Goal: Transaction & Acquisition: Register for event/course

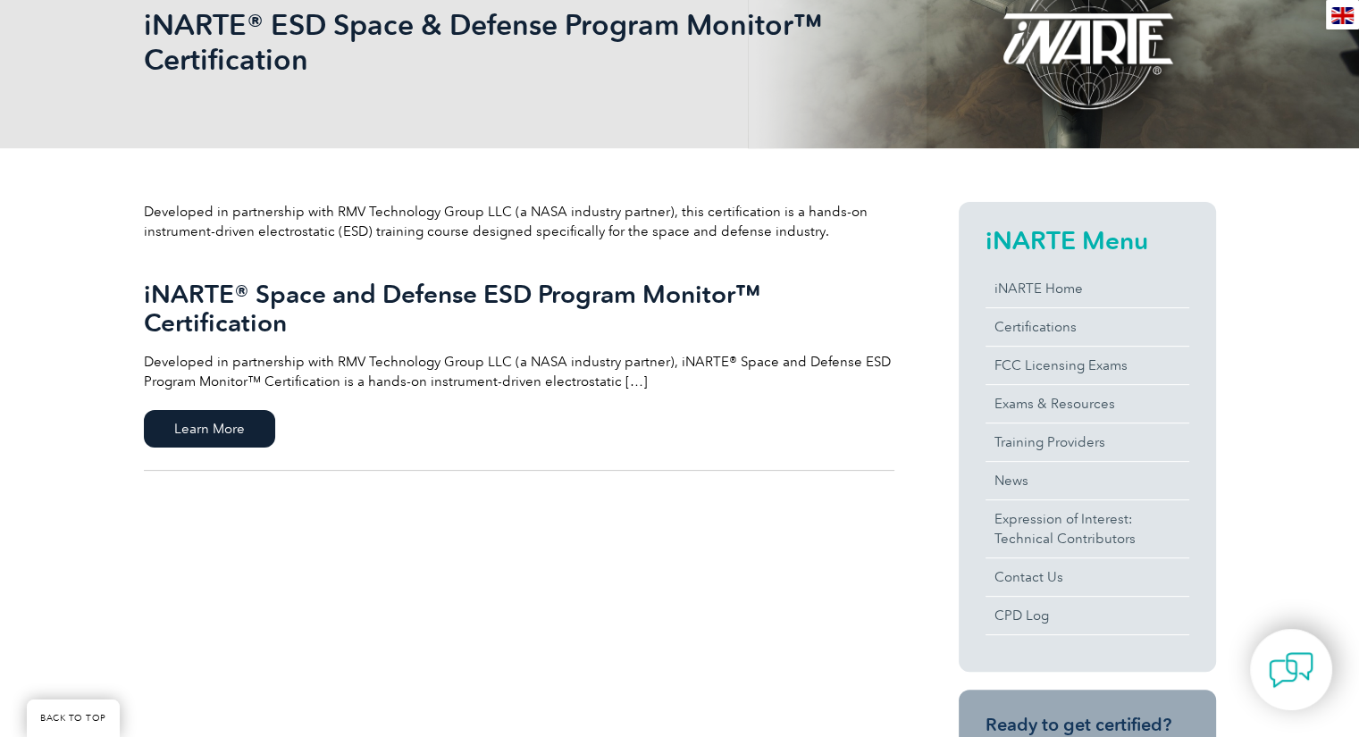
scroll to position [536, 0]
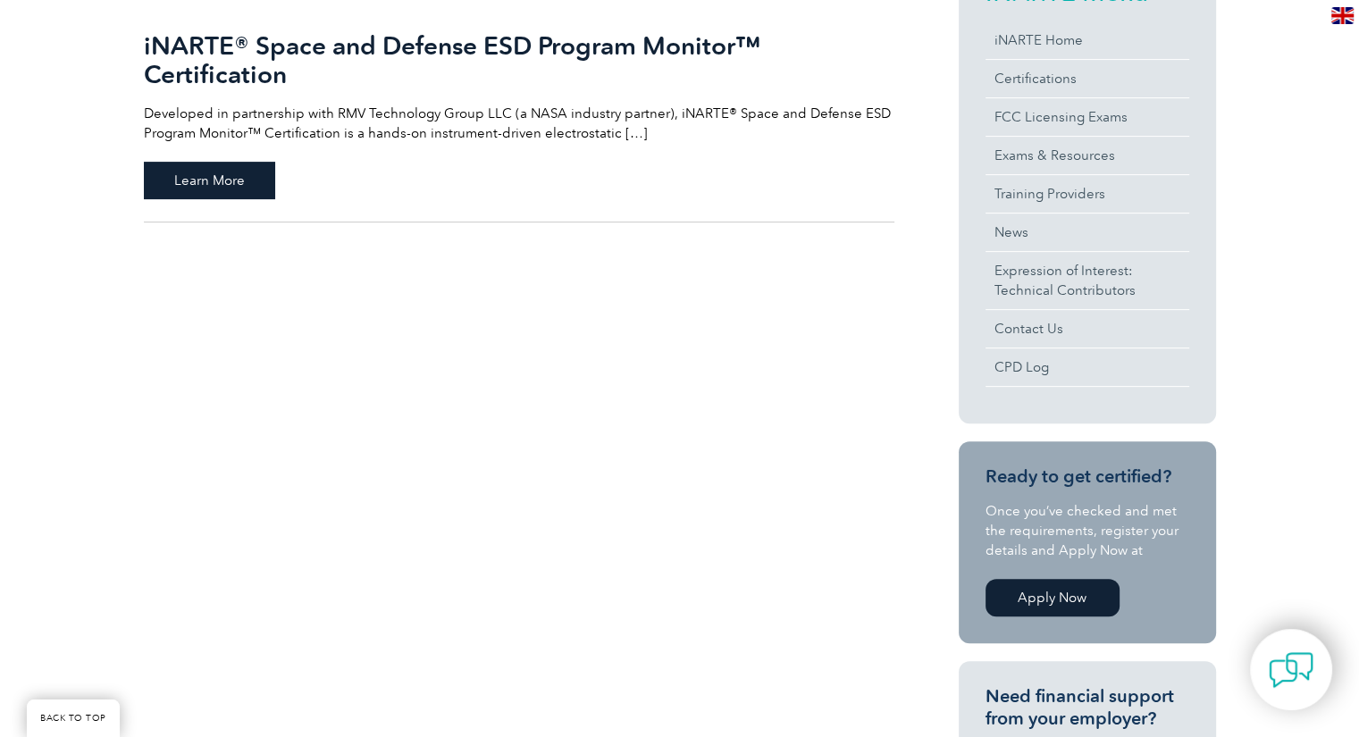
click at [216, 171] on span "Learn More" at bounding box center [209, 181] width 131 height 38
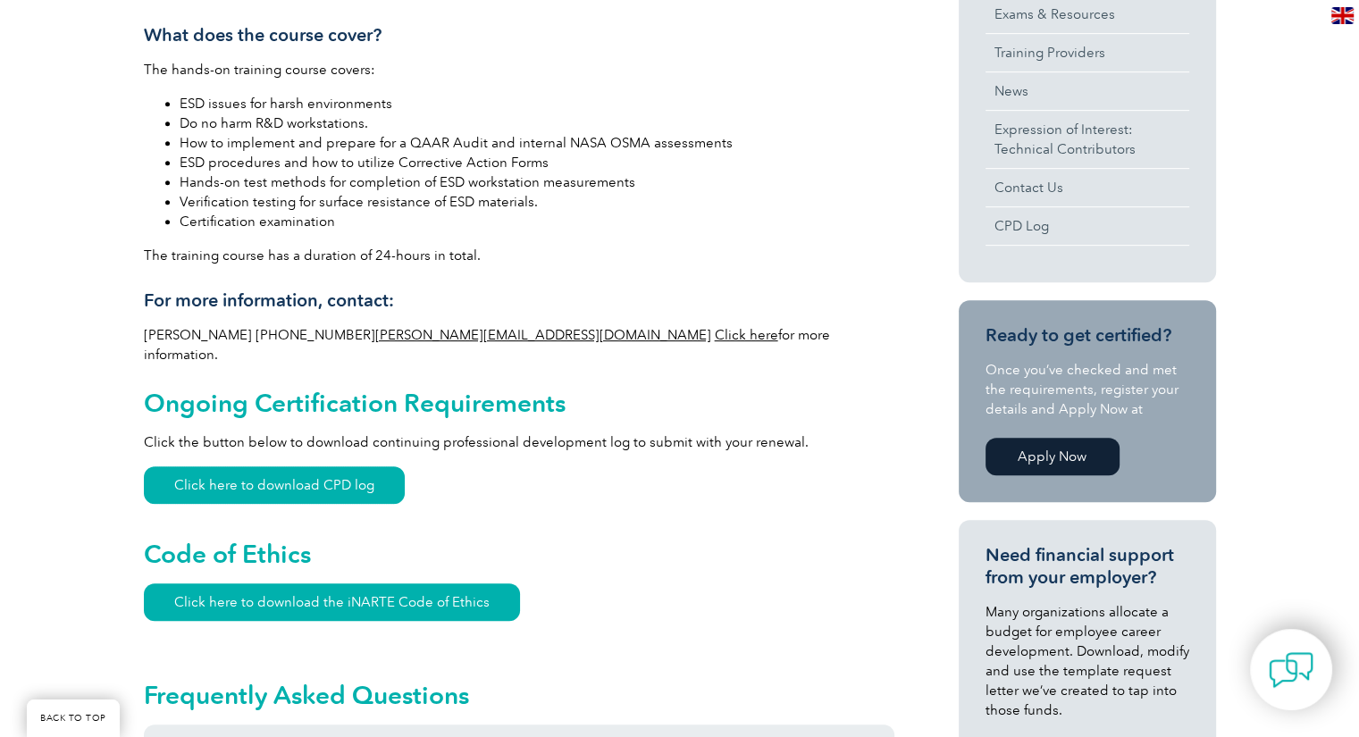
scroll to position [268, 0]
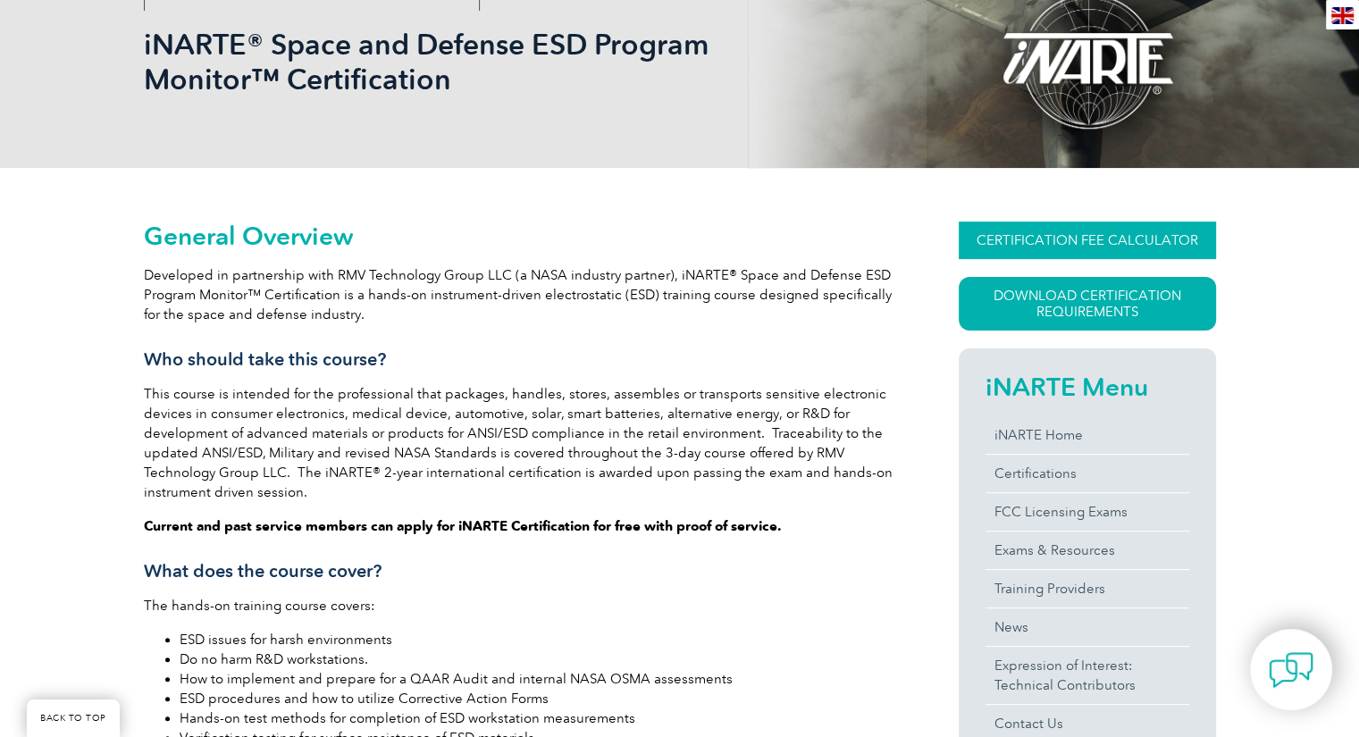
click at [1043, 232] on link "CERTIFICATION FEE CALCULATOR" at bounding box center [1087, 241] width 257 height 38
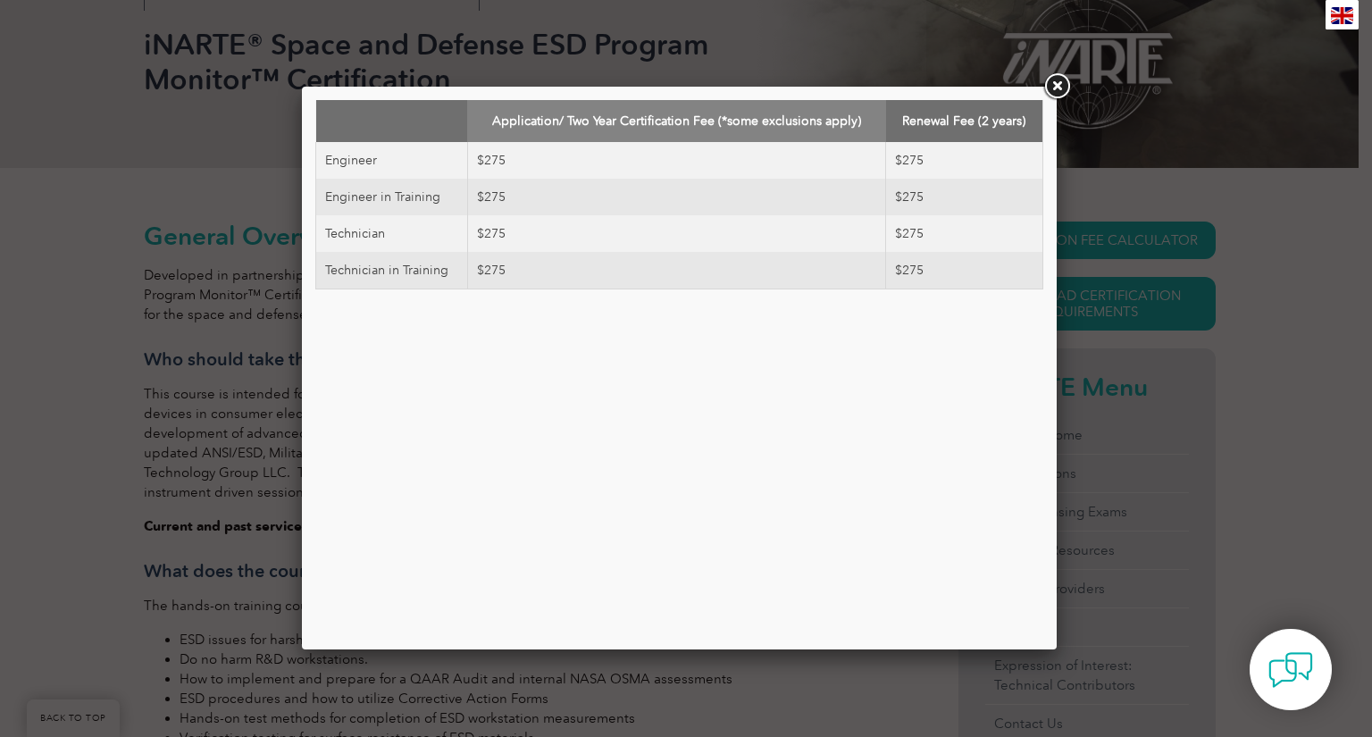
click at [751, 159] on td "$275" at bounding box center [676, 160] width 419 height 37
click at [1057, 84] on link at bounding box center [1057, 87] width 32 height 32
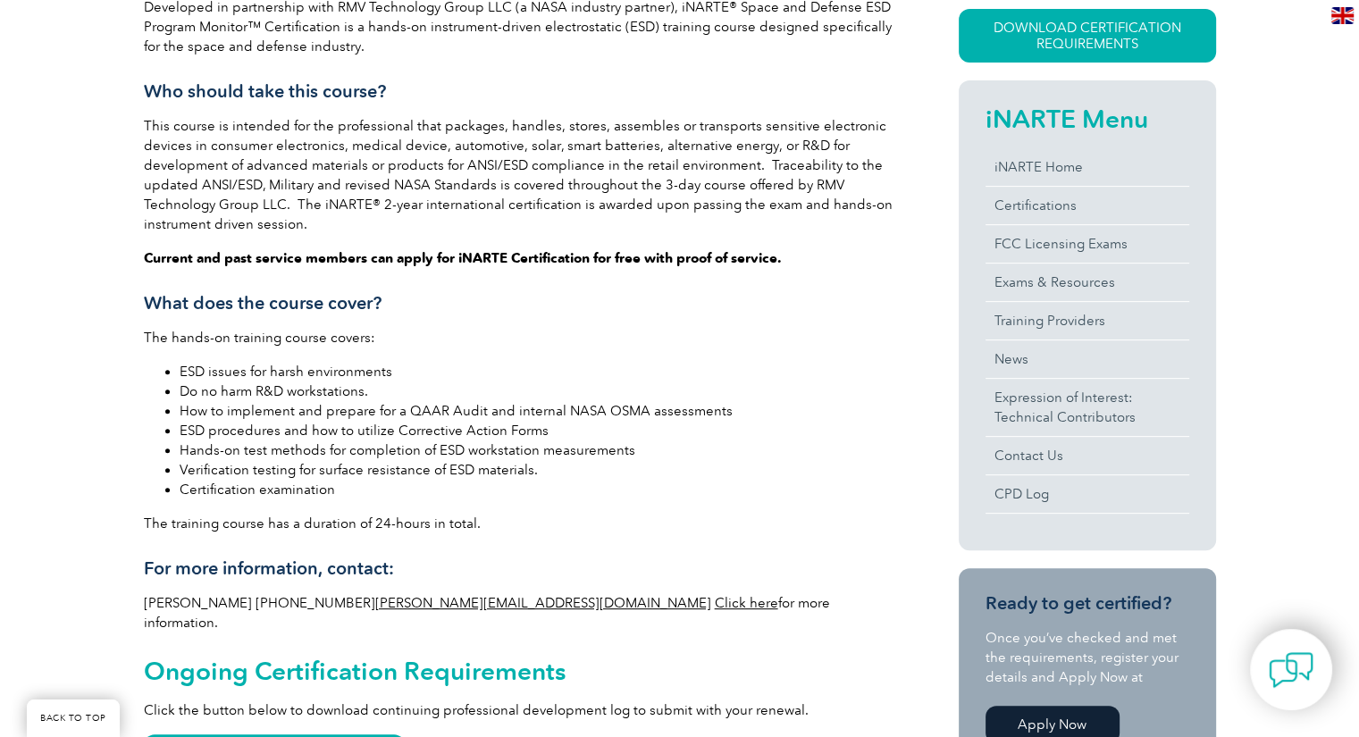
scroll to position [804, 0]
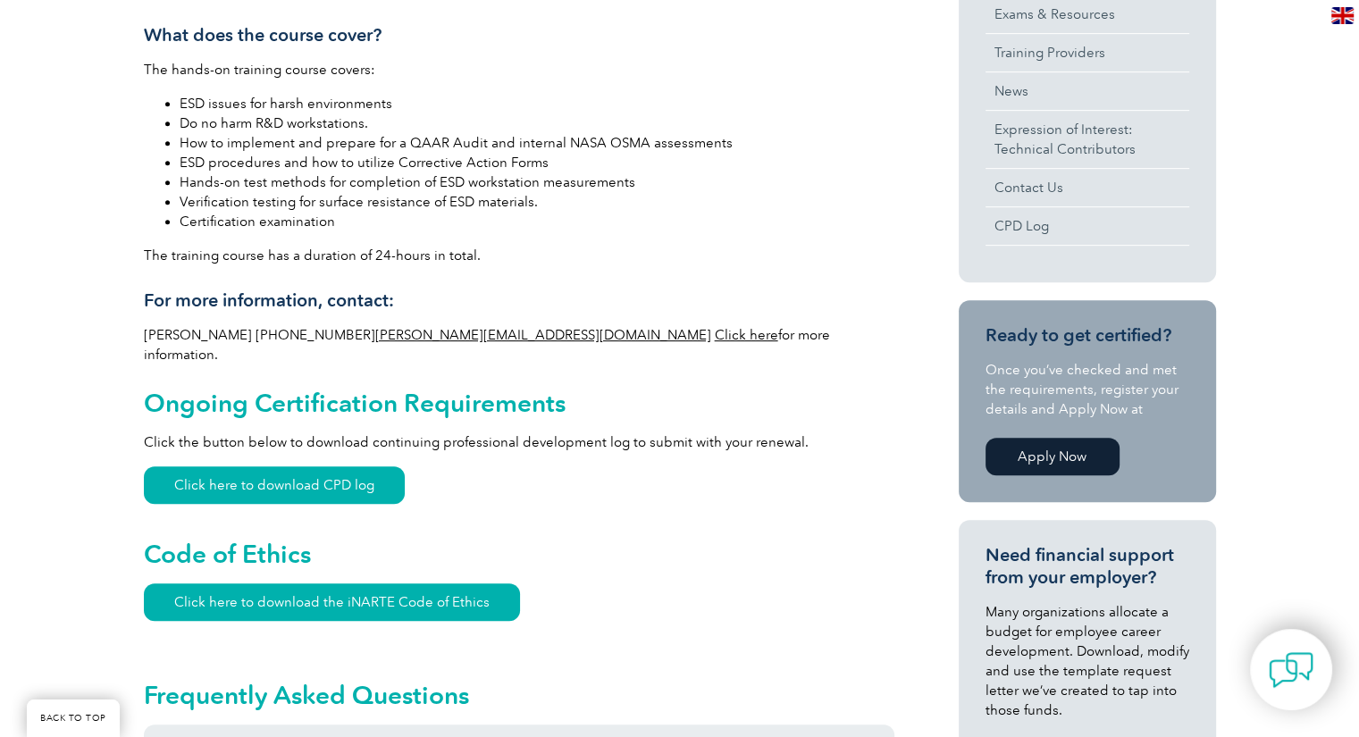
click at [1058, 467] on link "Apply Now" at bounding box center [1053, 457] width 134 height 38
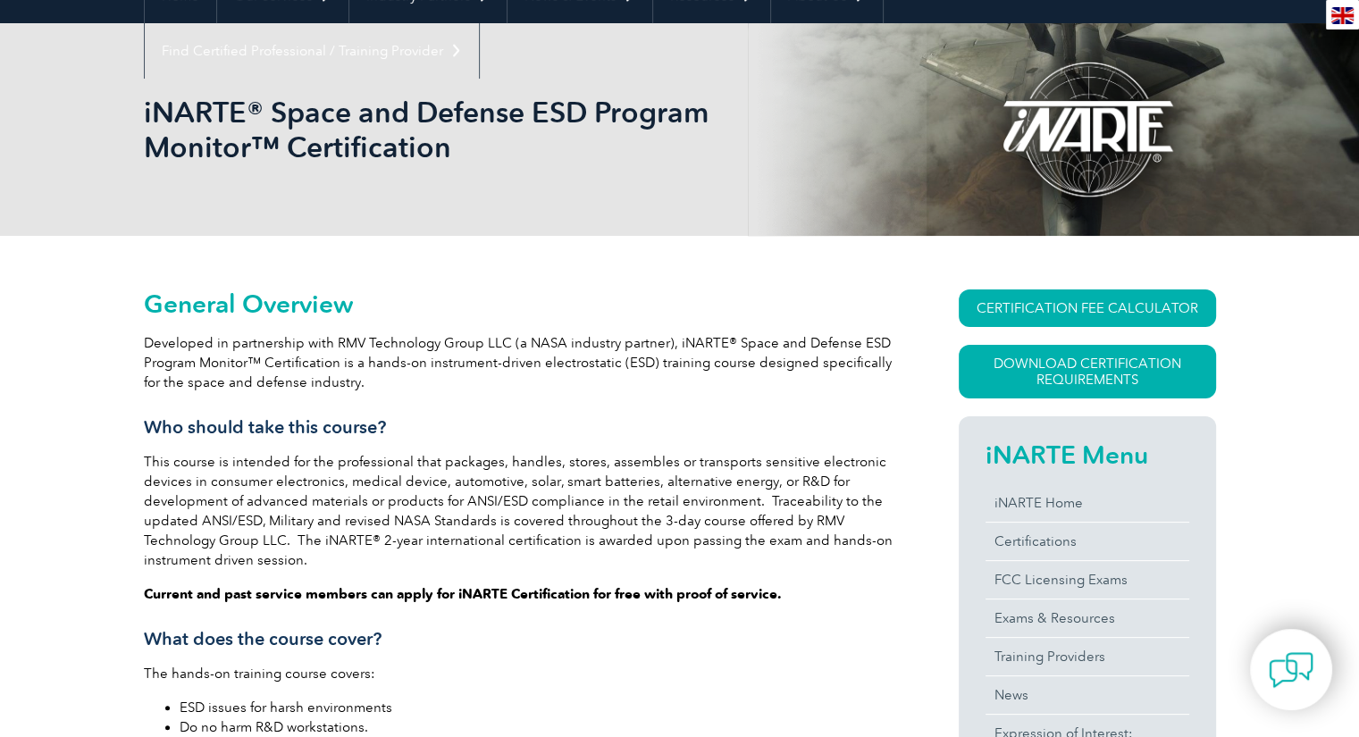
scroll to position [0, 0]
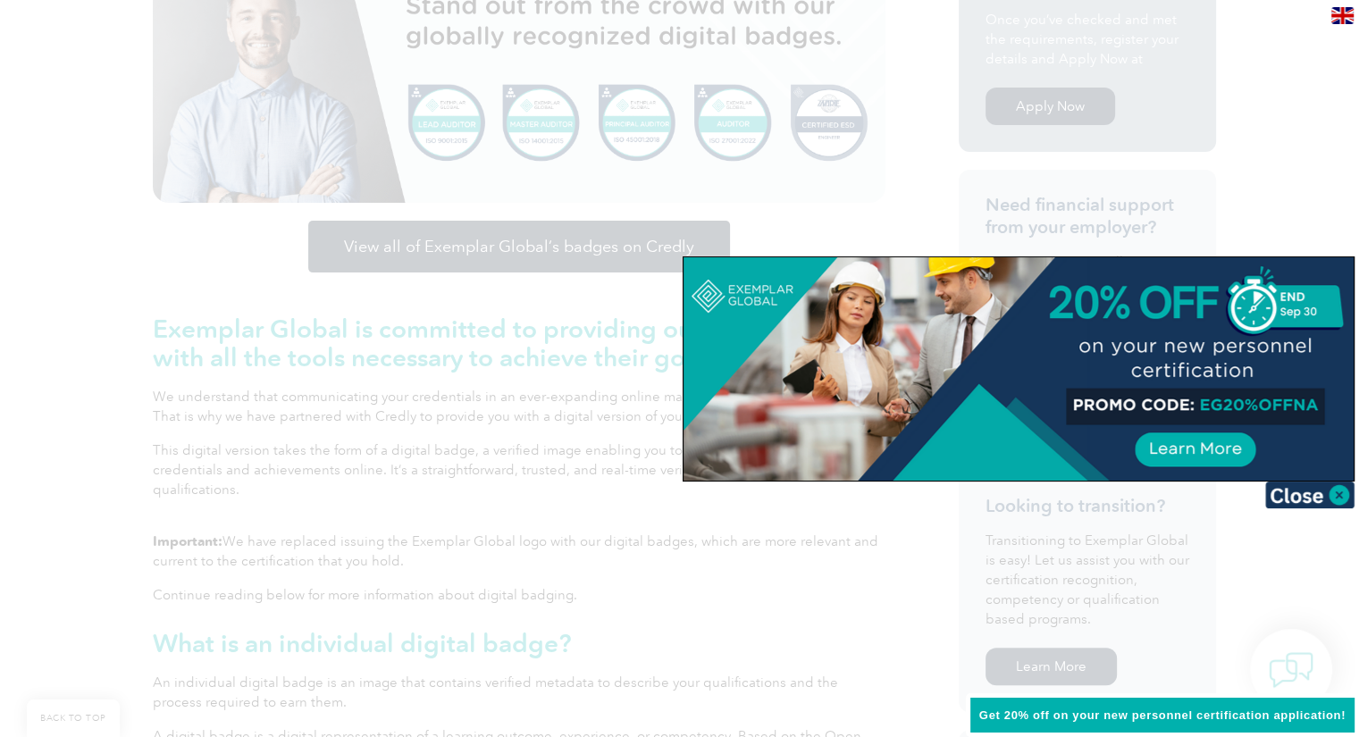
scroll to position [268, 0]
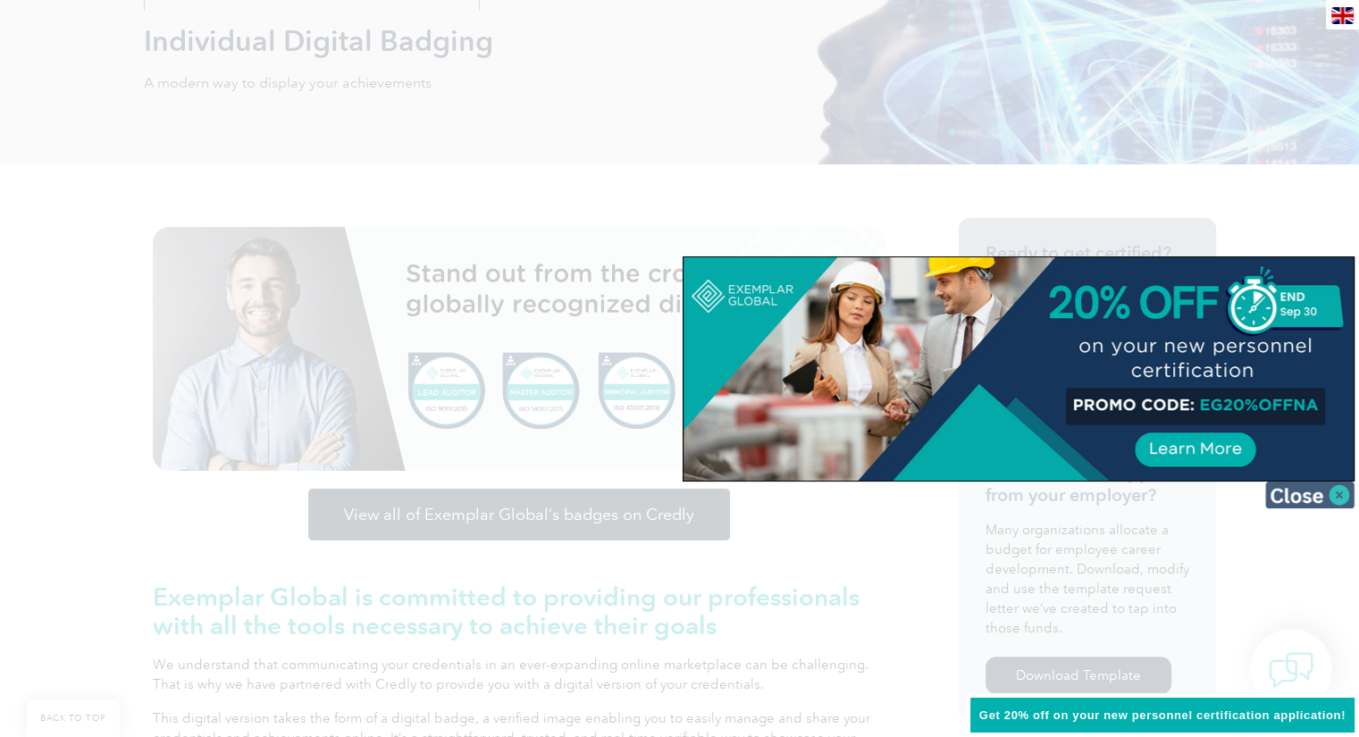
click at [1331, 496] on img at bounding box center [1309, 495] width 89 height 27
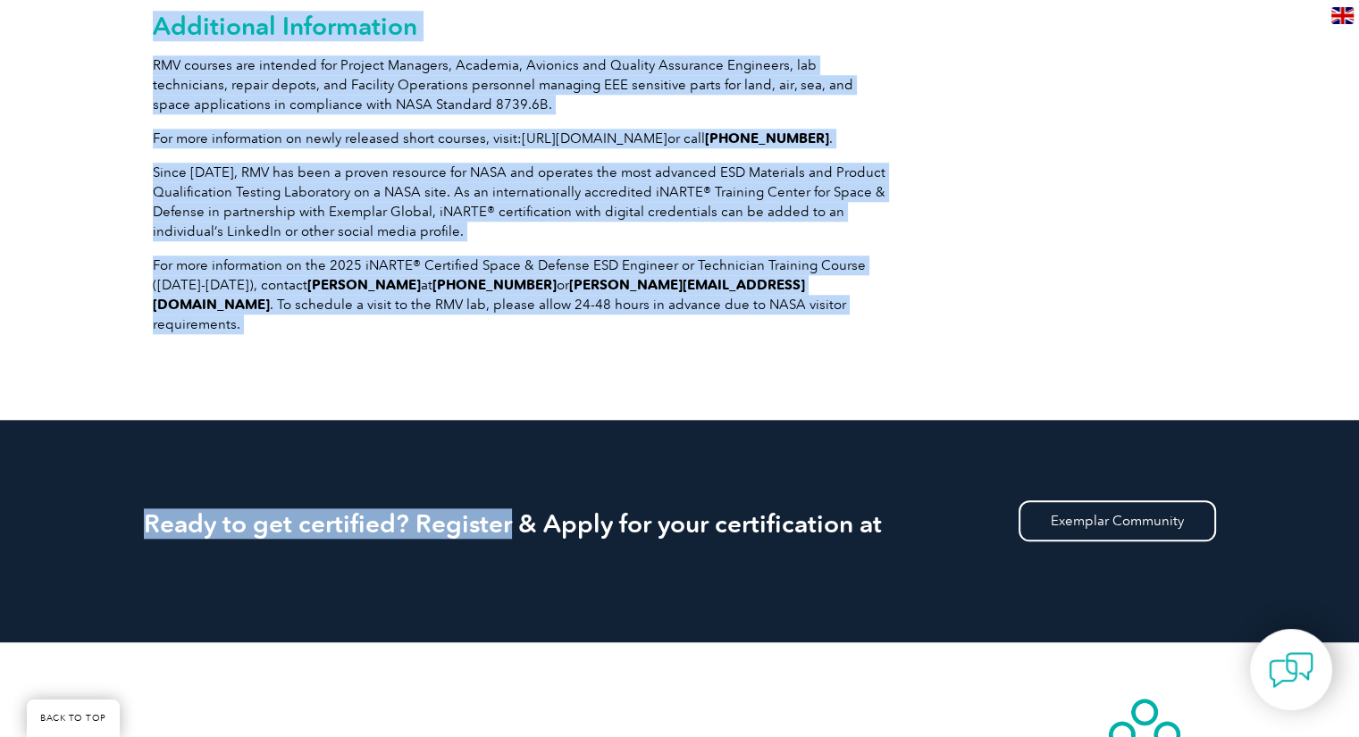
scroll to position [1876, 0]
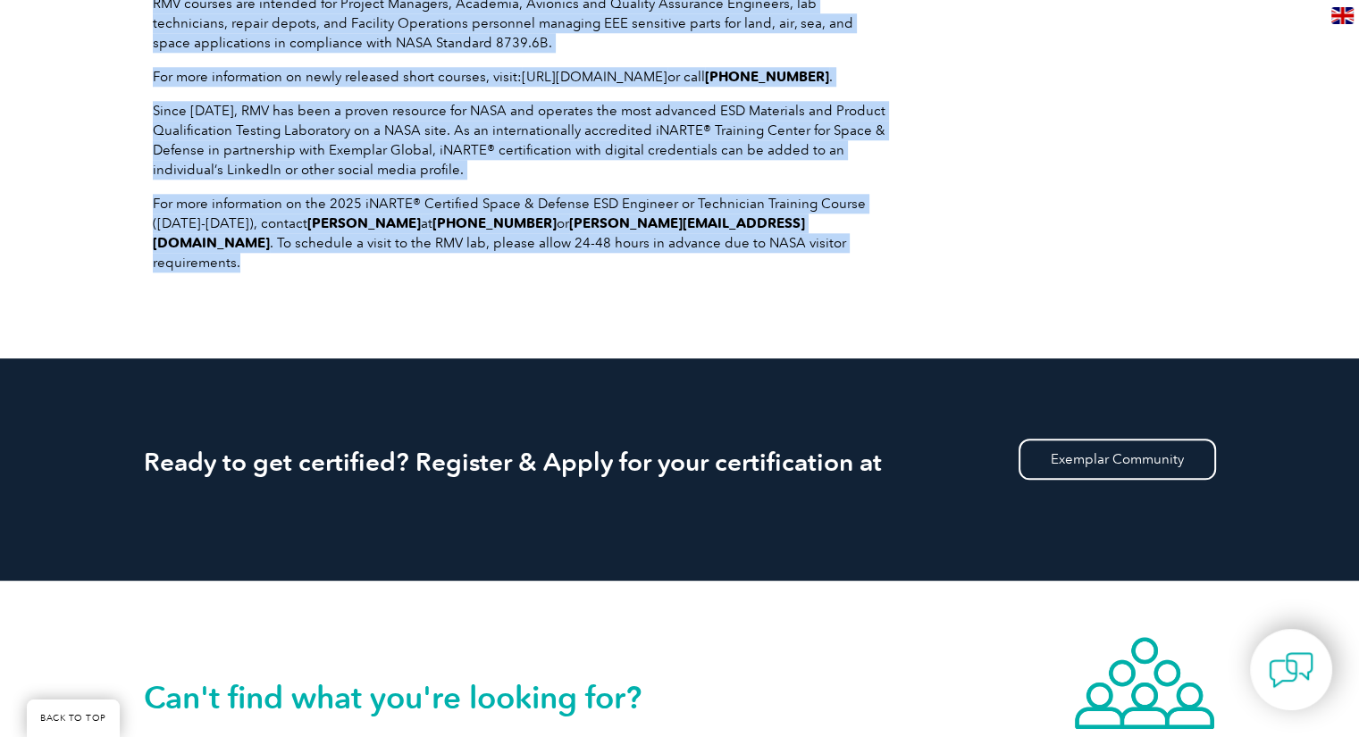
drag, startPoint x: 151, startPoint y: 147, endPoint x: 626, endPoint y: 241, distance: 484.5
copy div "Lorem 8053, IPS Dolorsitam Conse ADI, e Seddoei-Tempo INCI Utlab Etdolore, mag …"
